Goal: Navigation & Orientation: Find specific page/section

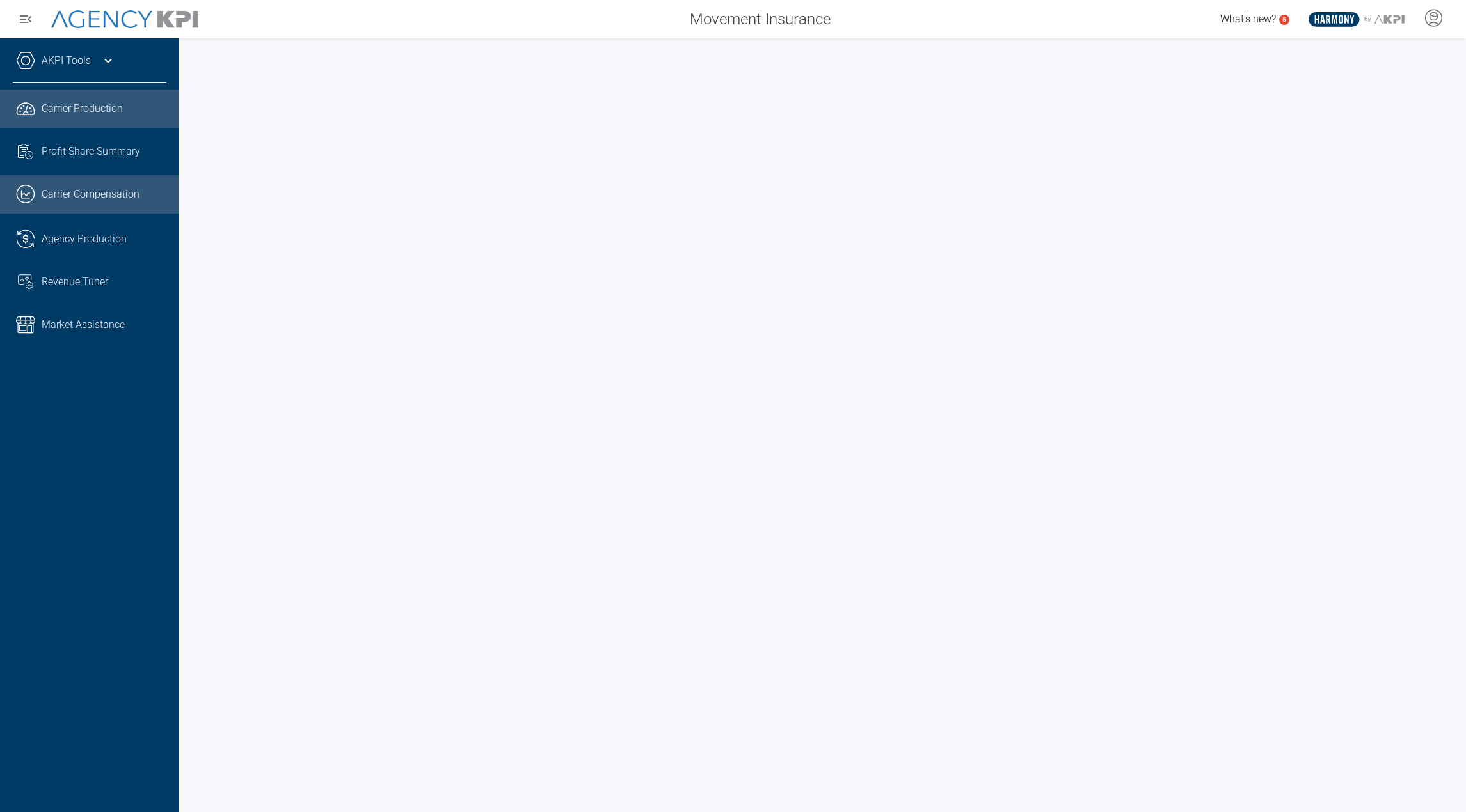
click at [76, 199] on span "Carrier Compensation" at bounding box center [90, 194] width 98 height 15
click at [83, 74] on div "AKPI Tools" at bounding box center [89, 67] width 153 height 32
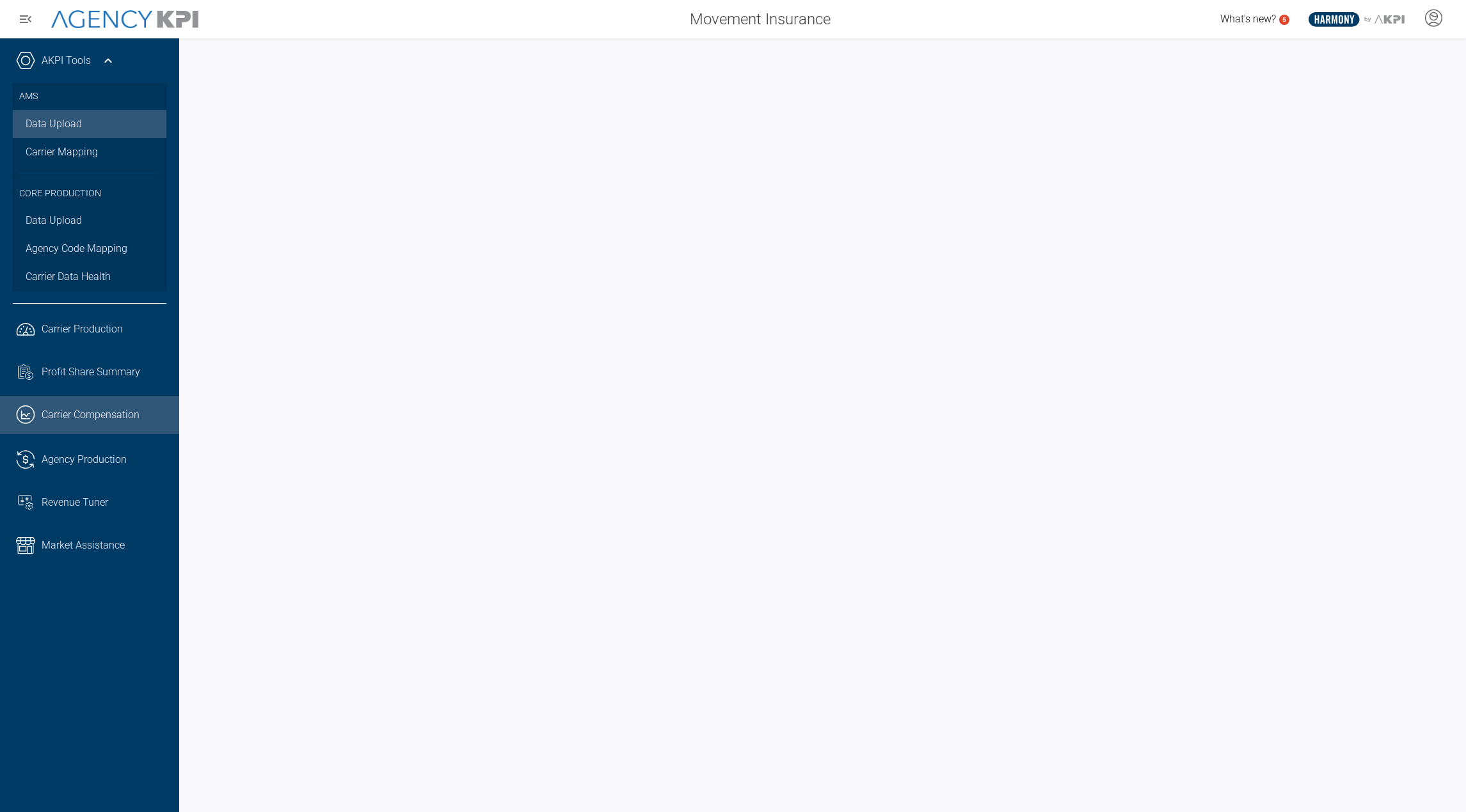
click at [69, 114] on link "Data Upload" at bounding box center [89, 124] width 153 height 28
click at [76, 454] on span "Agency Production" at bounding box center [85, 460] width 85 height 15
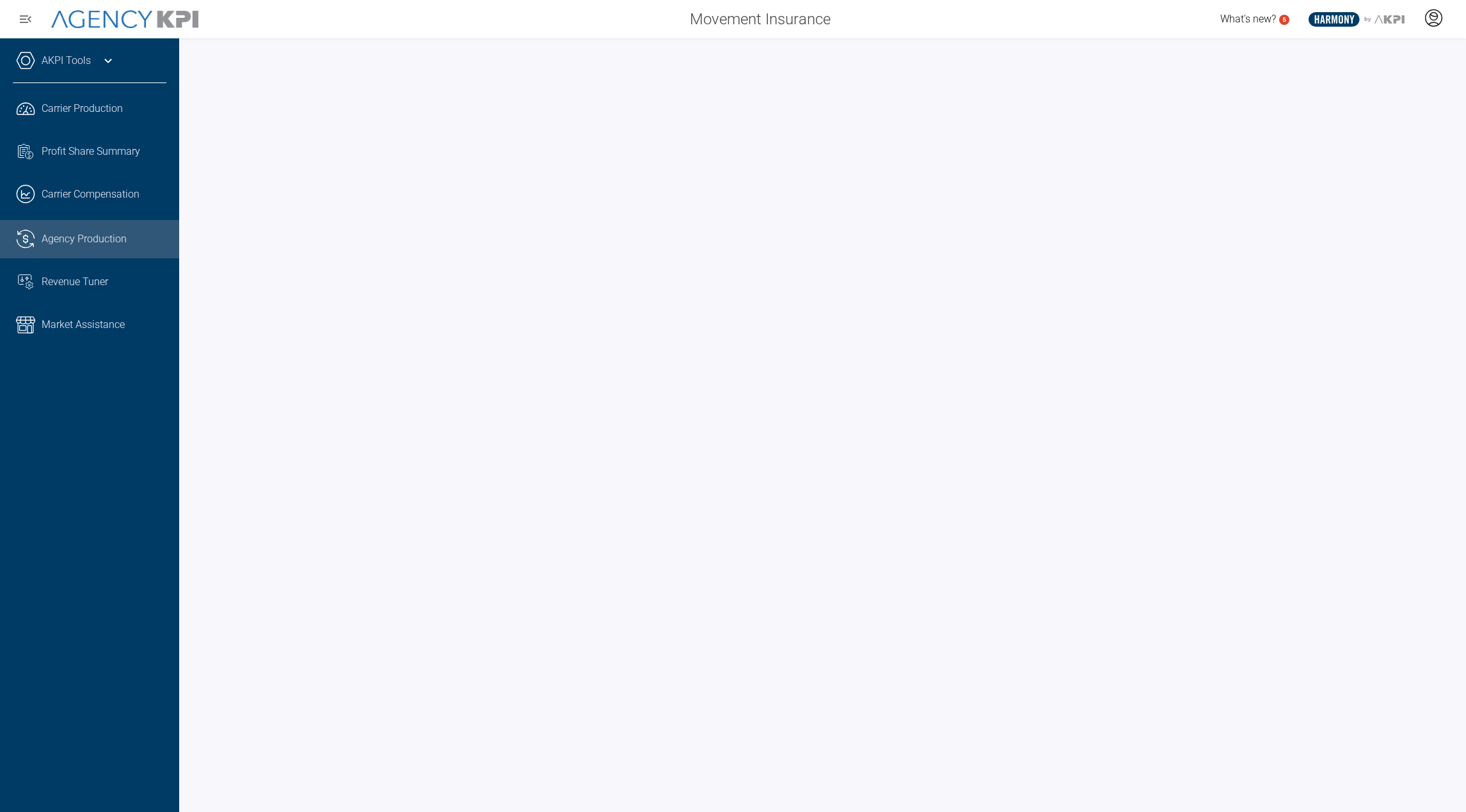
click at [1439, 23] on icon at bounding box center [1433, 18] width 17 height 17
click at [1377, 63] on li "Admin Portal" at bounding box center [1382, 54] width 137 height 29
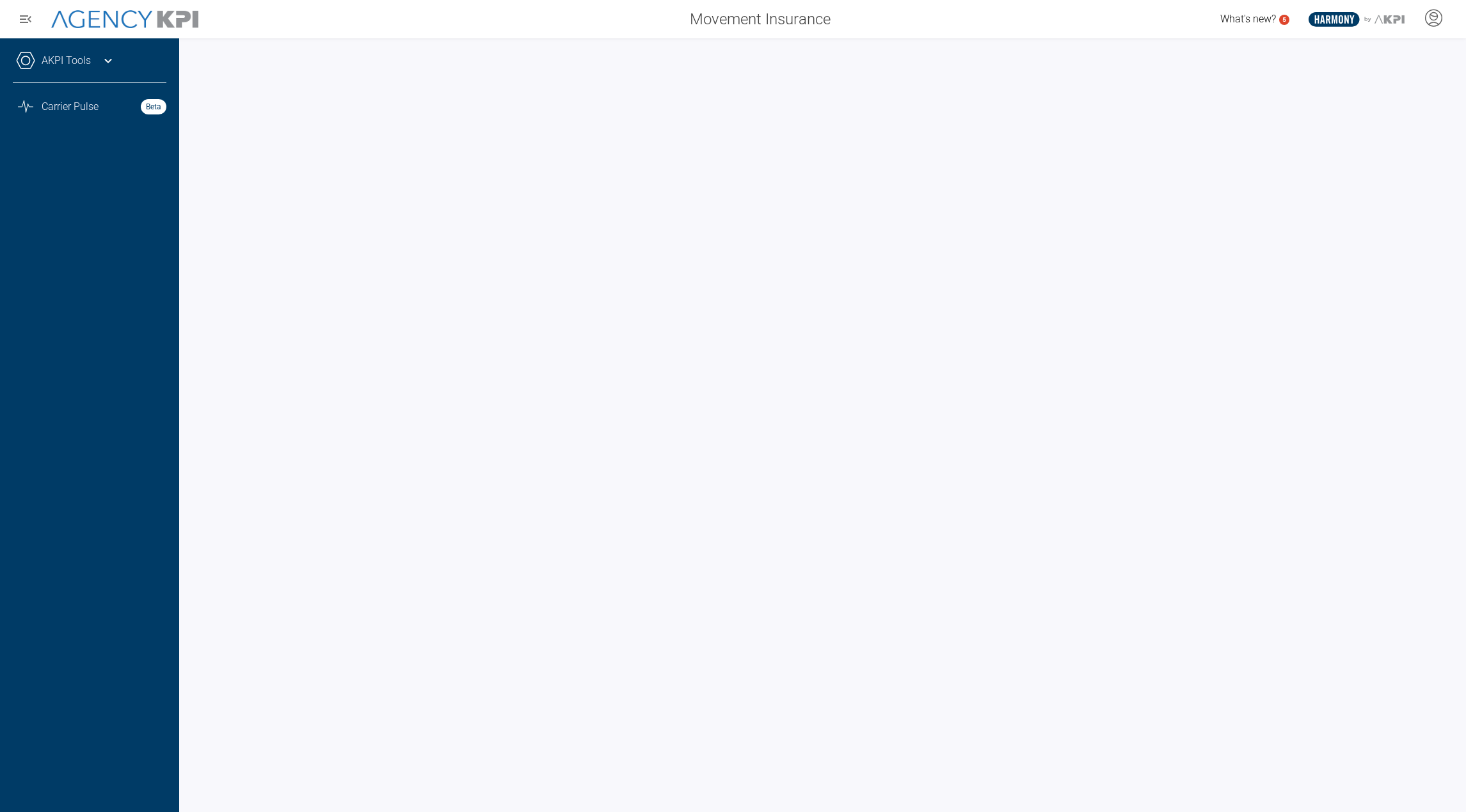
click at [65, 68] on link "AKPI Tools" at bounding box center [66, 60] width 49 height 15
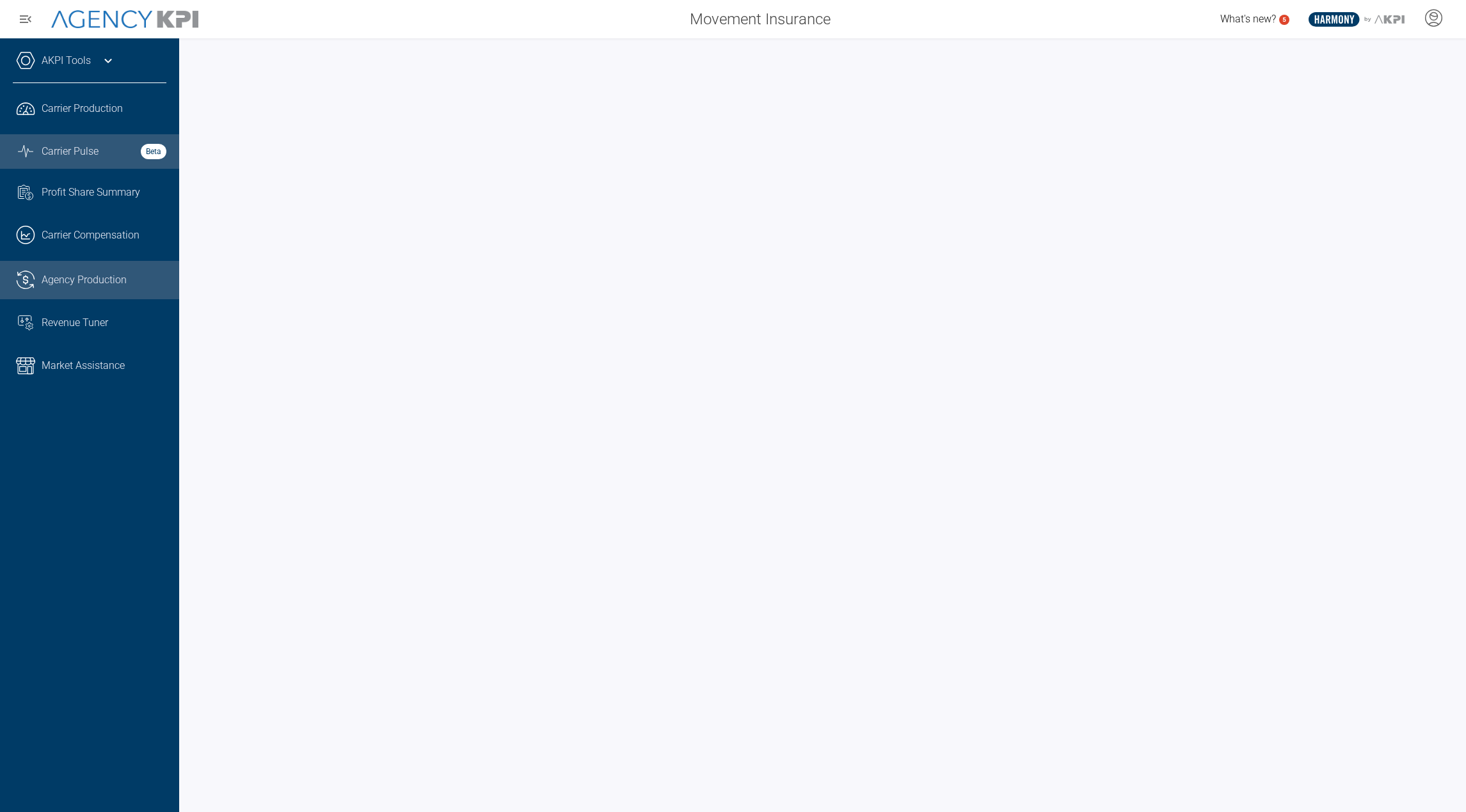
click at [56, 144] on span "Carrier Pulse" at bounding box center [70, 152] width 57 height 15
click at [83, 218] on link ".cls-1{fill:none;stroke:#221f20;stroke-linecap:round;stroke-linejoin:round;stro…" at bounding box center [90, 235] width 179 height 39
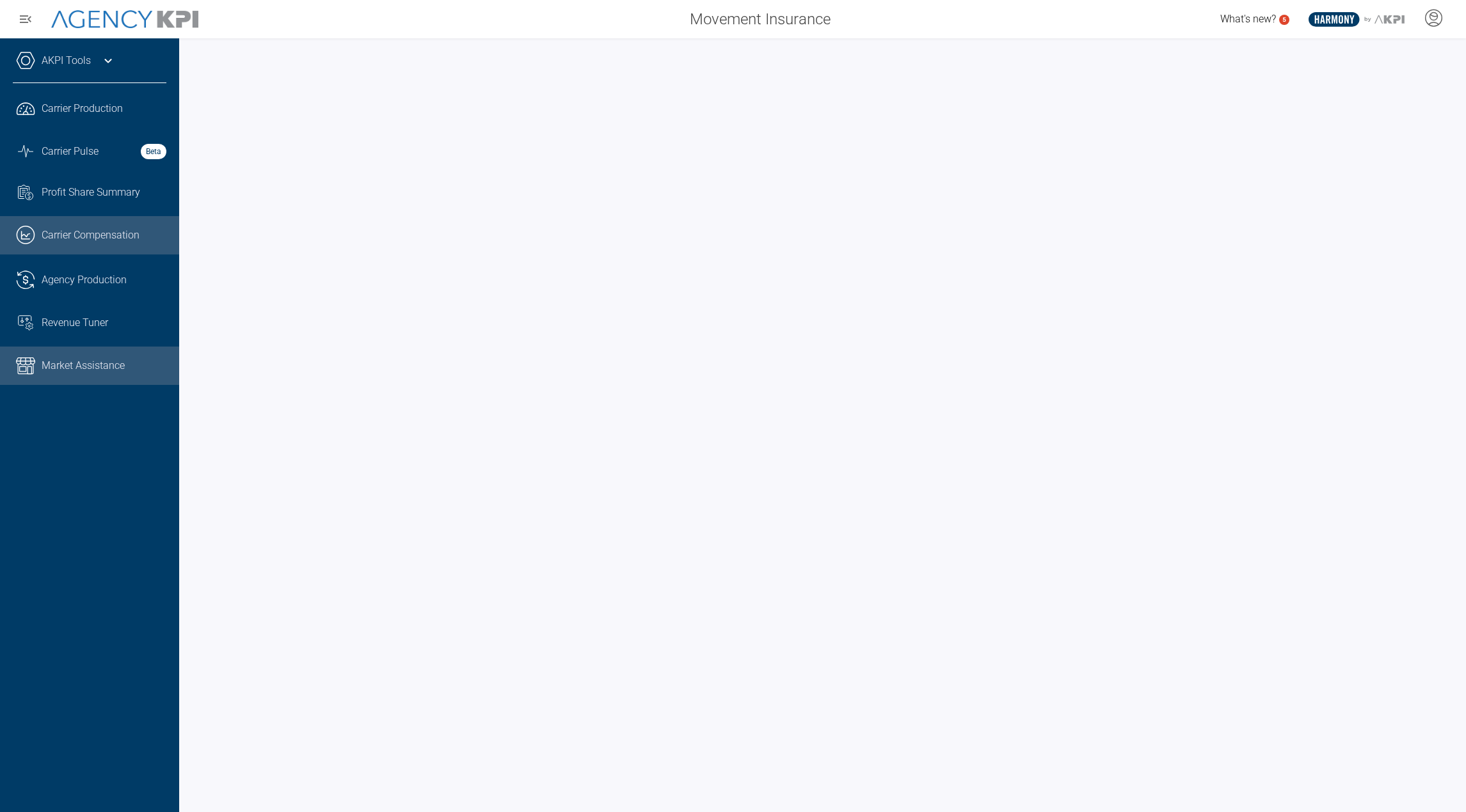
click at [79, 363] on span "Market Assistance" at bounding box center [83, 366] width 83 height 15
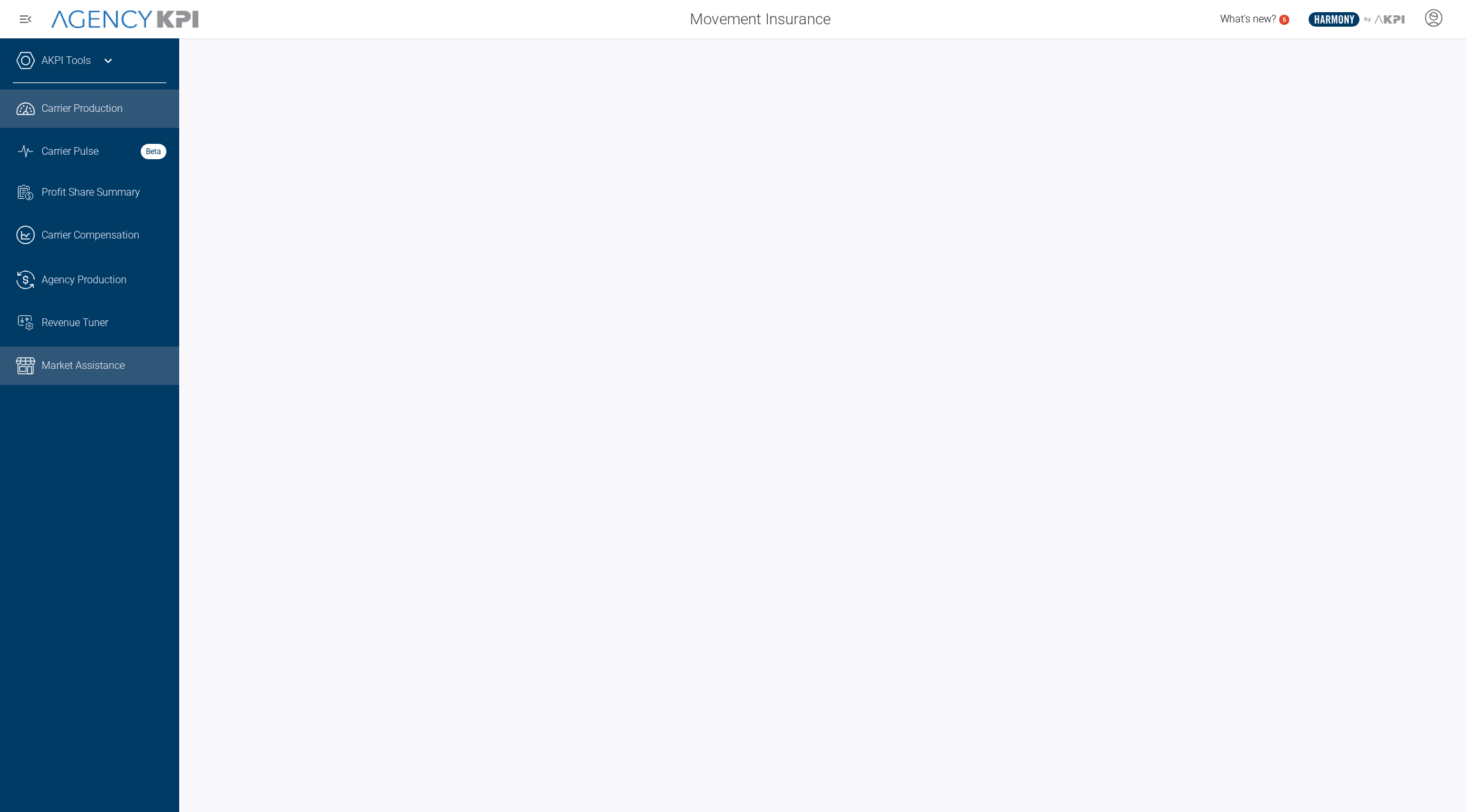
click at [108, 120] on link ".cls-1{fill:none;stroke:#221f20;stroke-linecap:round;stroke-linejoin:round;stro…" at bounding box center [90, 109] width 179 height 39
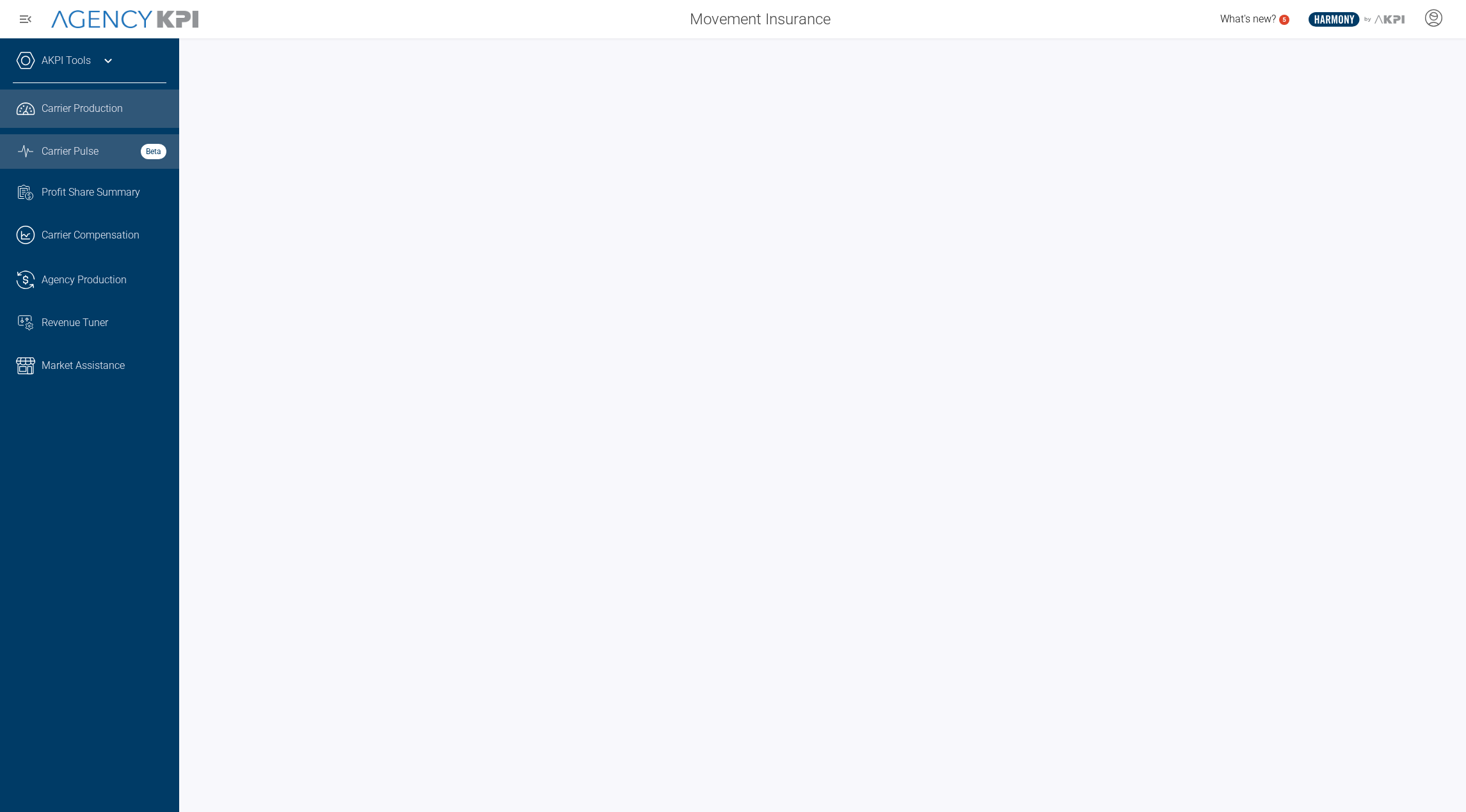
click at [105, 163] on link "Graph Stats Streamline Icon: https://streamlinehq.com Carrier Pulse Beta" at bounding box center [90, 151] width 179 height 34
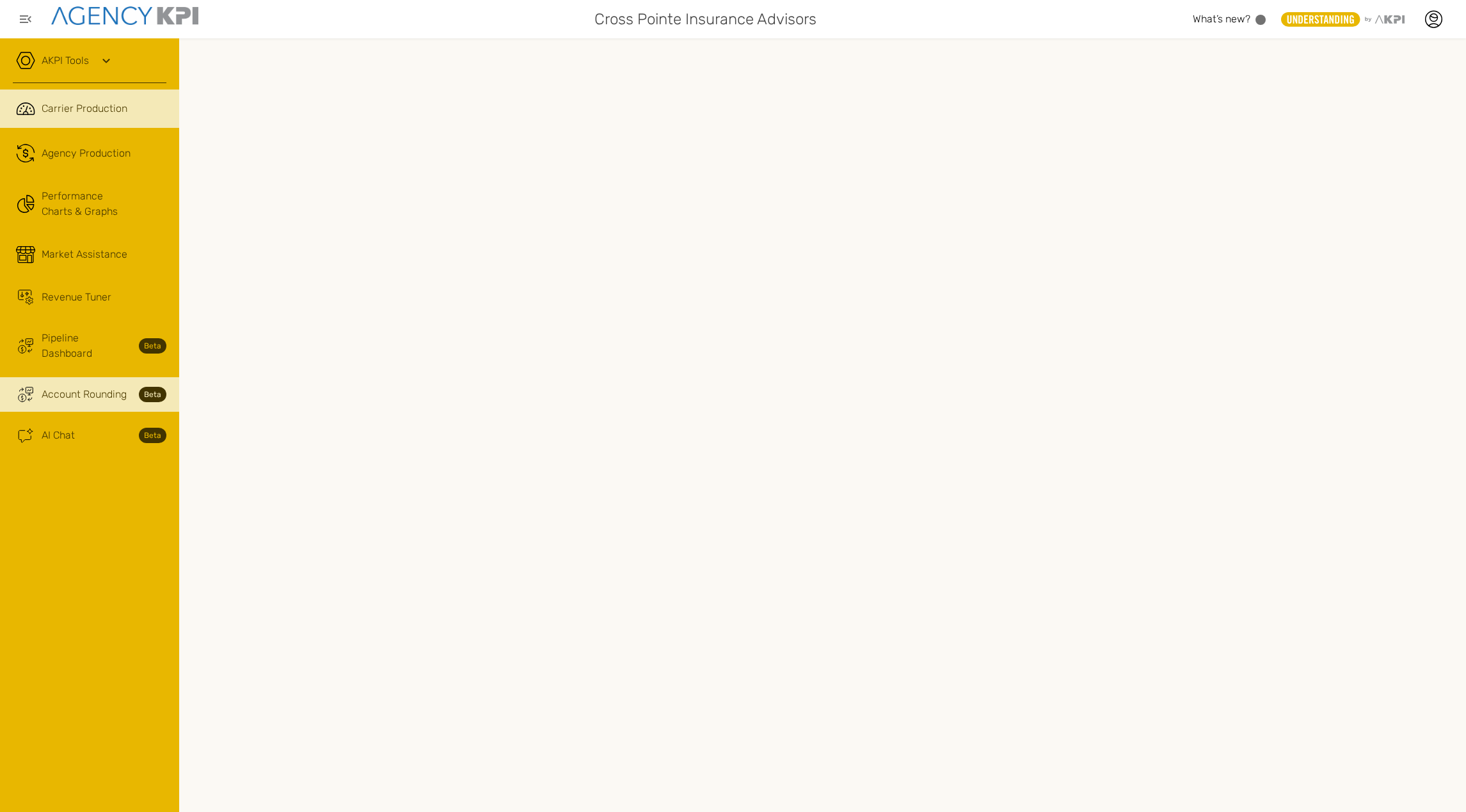
click at [111, 387] on span "Account Rounding" at bounding box center [85, 394] width 85 height 15
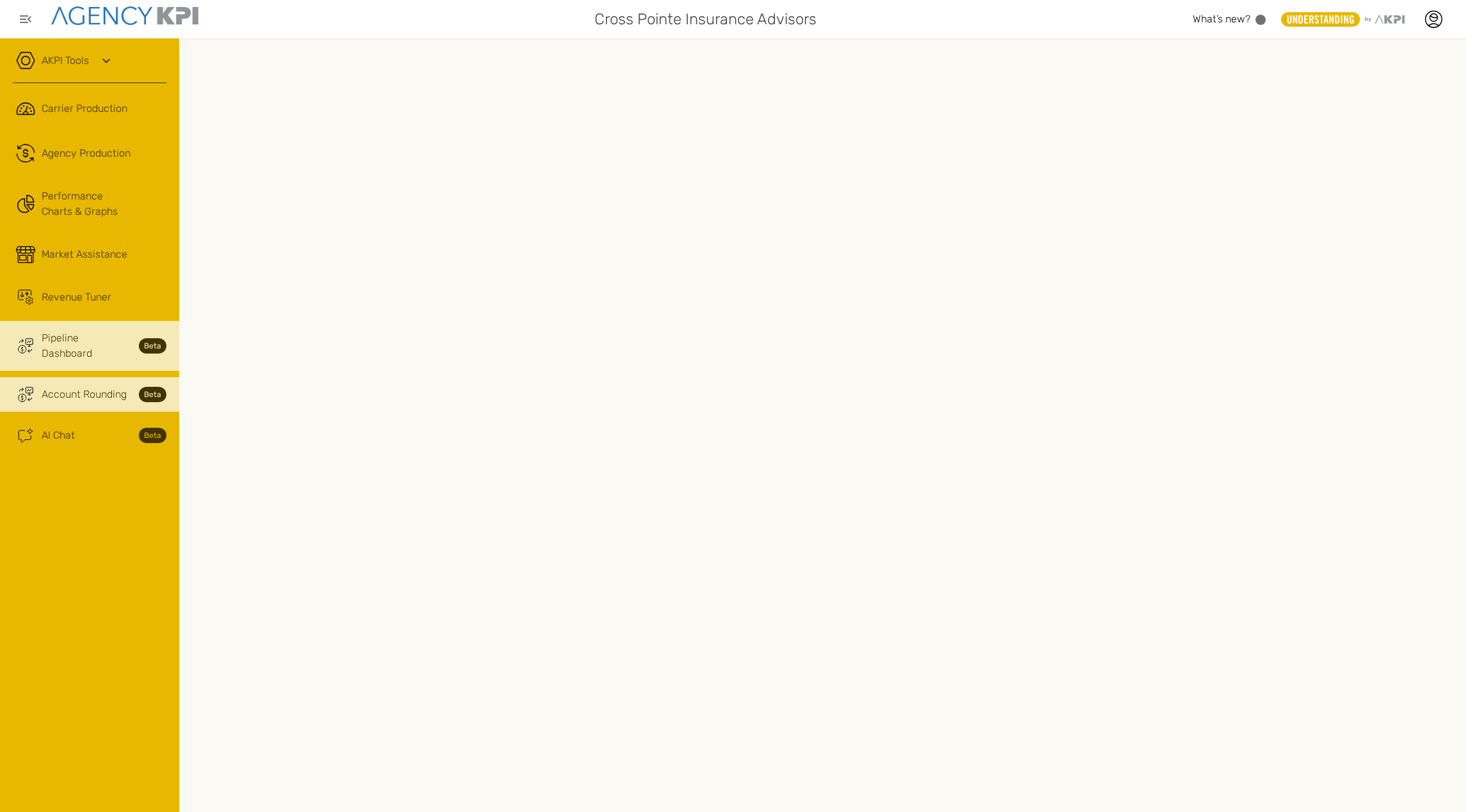
click at [87, 336] on span "Pipeline Dashboard" at bounding box center [86, 346] width 90 height 31
click at [94, 428] on div "AI Chat Beta" at bounding box center [104, 435] width 125 height 15
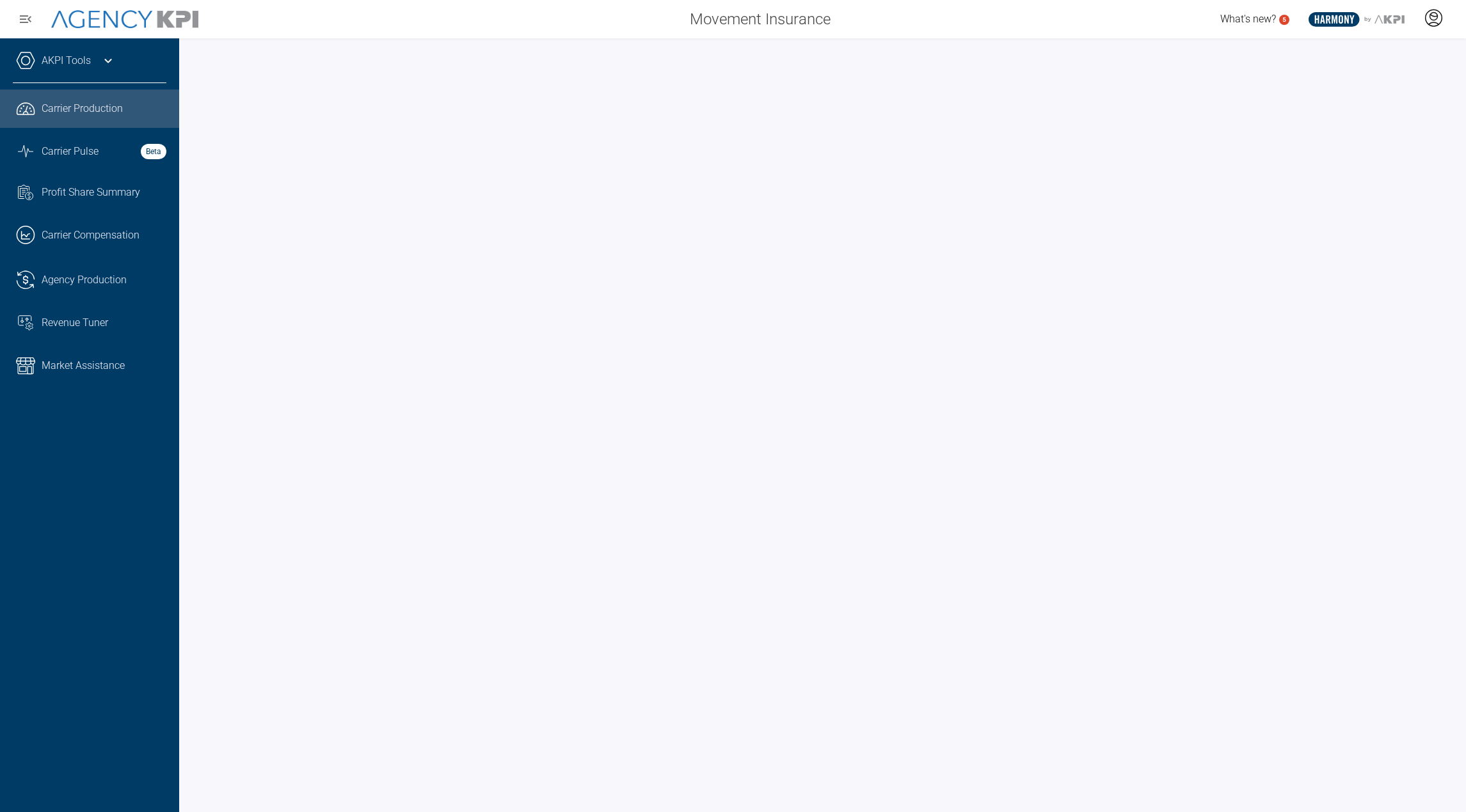
click at [1436, 18] on icon at bounding box center [1433, 16] width 8 height 8
click at [1428, 27] on icon at bounding box center [1433, 18] width 19 height 19
click at [1426, 19] on icon at bounding box center [1433, 18] width 19 height 19
click at [1351, 91] on span "Log Out" at bounding box center [1341, 89] width 33 height 10
